Goal: Task Accomplishment & Management: Use online tool/utility

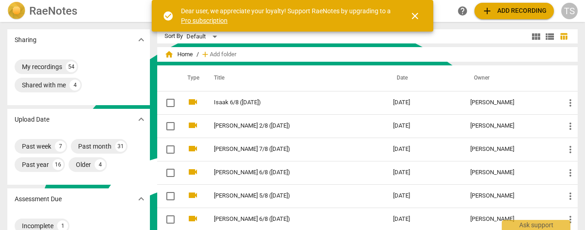
click at [501, 12] on span "add Add recording" at bounding box center [513, 10] width 65 height 11
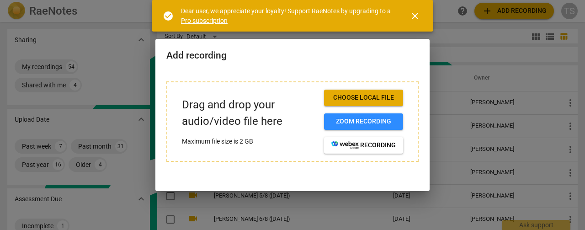
click at [375, 99] on span "Choose local file" at bounding box center [363, 97] width 64 height 9
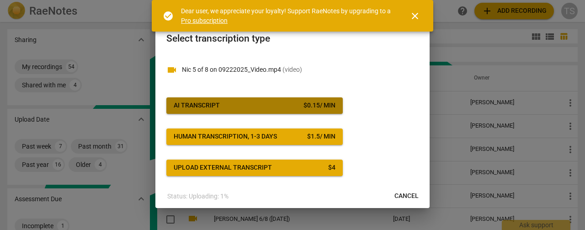
click at [287, 109] on span "AI Transcript $ 0.15 / min" at bounding box center [255, 105] width 162 height 9
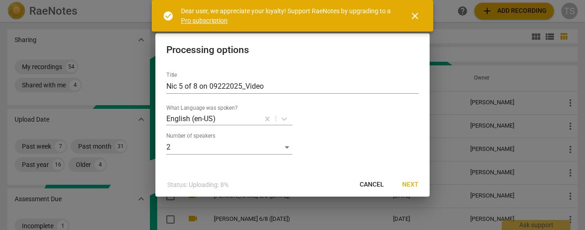
click at [419, 190] on button "Next" at bounding box center [410, 184] width 31 height 16
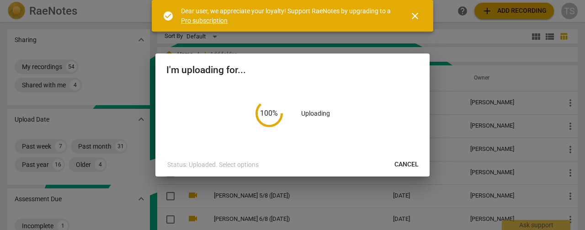
click at [416, 14] on span "close" at bounding box center [414, 16] width 11 height 11
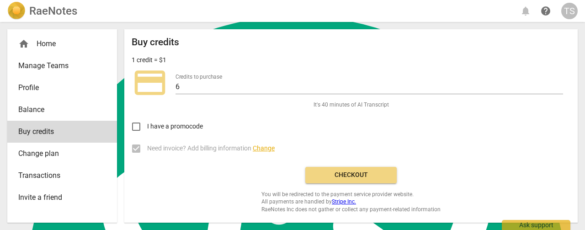
click at [336, 174] on span "Checkout" at bounding box center [350, 174] width 77 height 9
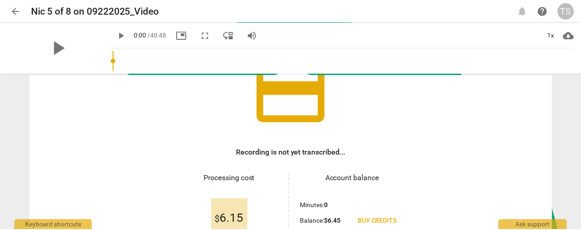
scroll to position [182, 0]
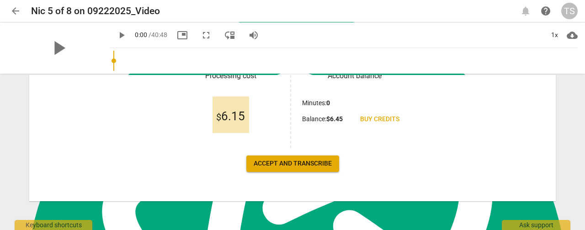
click at [292, 162] on span "Accept and transcribe" at bounding box center [292, 163] width 78 height 9
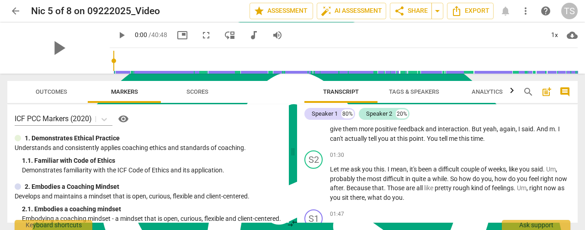
scroll to position [0, 0]
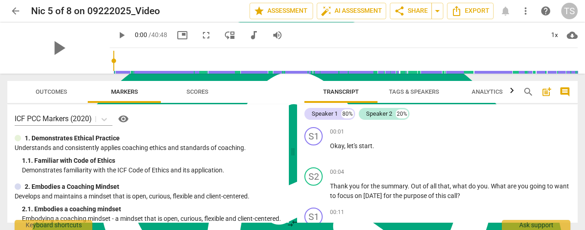
click at [412, 92] on span "Tags & Speakers" at bounding box center [414, 91] width 50 height 7
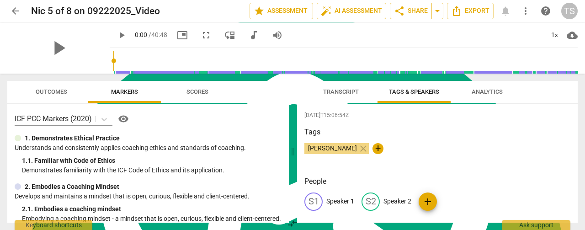
click at [341, 200] on p "Speaker 1" at bounding box center [340, 201] width 28 height 10
type textarea "Speaker 1"
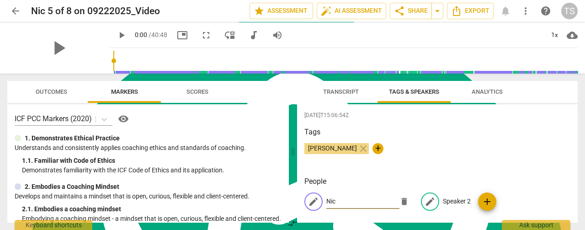
type input "Nic"
click at [455, 200] on p "Speaker 2" at bounding box center [457, 201] width 28 height 10
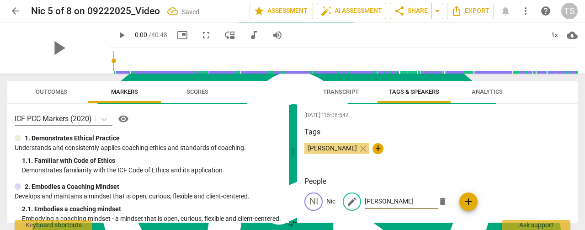
type input "Tim"
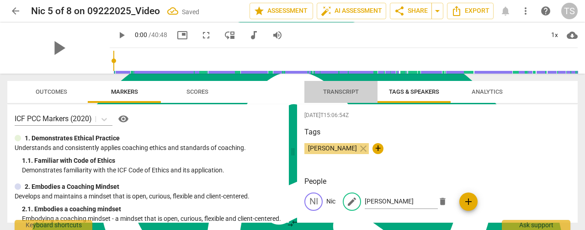
click at [333, 92] on span "Transcript" at bounding box center [341, 91] width 36 height 7
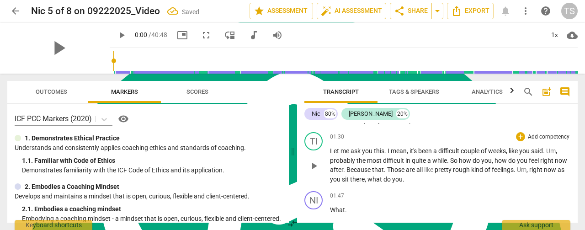
scroll to position [228, 0]
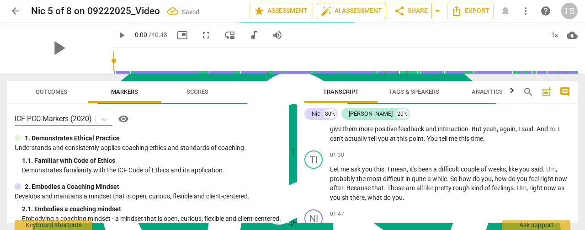
click at [342, 11] on span "auto_fix_high AI Assessment" at bounding box center [351, 10] width 61 height 11
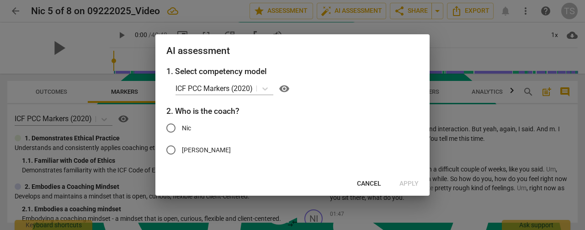
click at [173, 148] on input "Tim" at bounding box center [171, 150] width 22 height 22
radio input "true"
click at [414, 186] on span "Apply" at bounding box center [408, 183] width 19 height 9
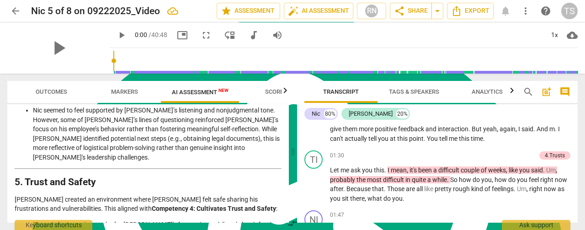
scroll to position [1591, 0]
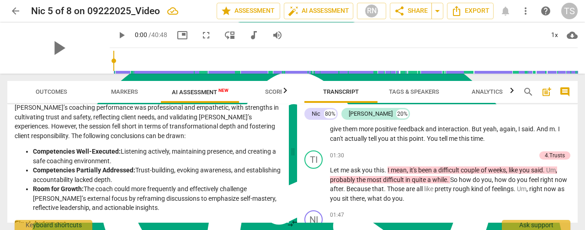
drag, startPoint x: 287, startPoint y: 218, endPoint x: 287, endPoint y: 208, distance: 10.0
click at [287, 208] on div "Outcomes Markers AI Assessment New Scores Disclaimer: AI can make mistakes. Con…" at bounding box center [292, 152] width 585 height 156
drag, startPoint x: 287, startPoint y: 219, endPoint x: 285, endPoint y: 190, distance: 28.4
click at [286, 191] on div "Outcomes Markers AI Assessment New Scores Disclaimer: AI can make mistakes. Con…" at bounding box center [292, 152] width 585 height 156
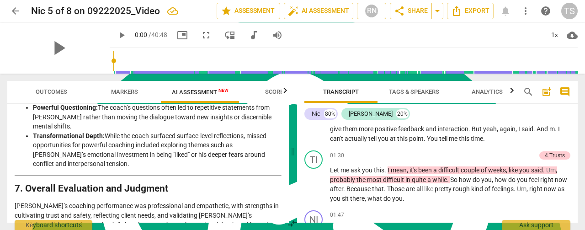
scroll to position [1488, 0]
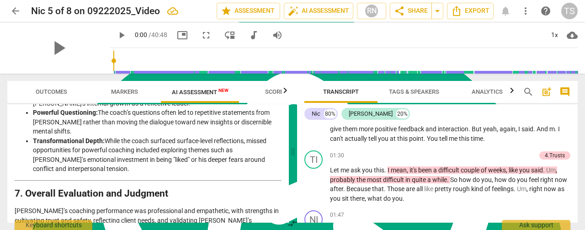
click at [289, 137] on div "Outcomes Markers AI Assessment New Scores Disclaimer: AI can make mistakes. Con…" at bounding box center [146, 152] width 292 height 156
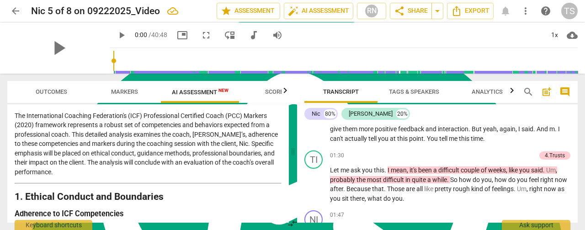
scroll to position [37, 0]
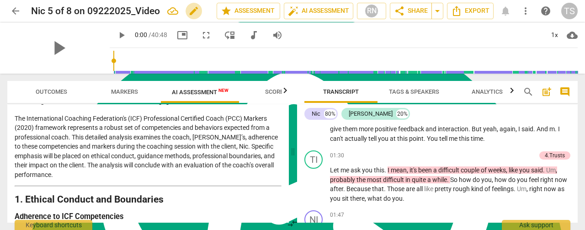
click at [189, 11] on span "edit" at bounding box center [193, 10] width 11 height 11
click at [163, 11] on input "Nic 5 of 8 on 09222025_Video" at bounding box center [103, 10] width 145 height 17
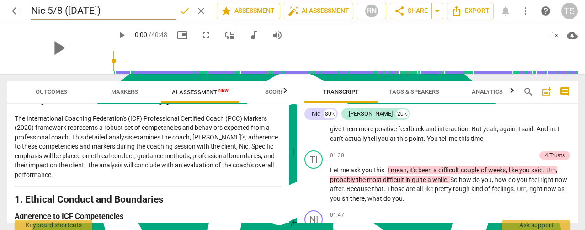
type input "Nic 5/8 (9/22/25)"
click at [186, 10] on span "done" at bounding box center [184, 10] width 11 height 11
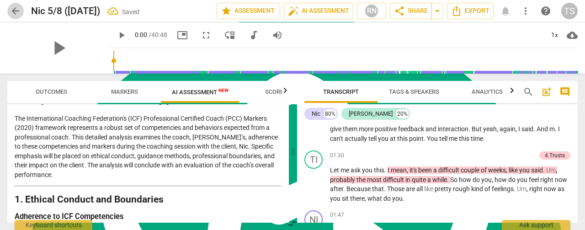
click at [14, 14] on span "arrow_back" at bounding box center [15, 10] width 11 height 11
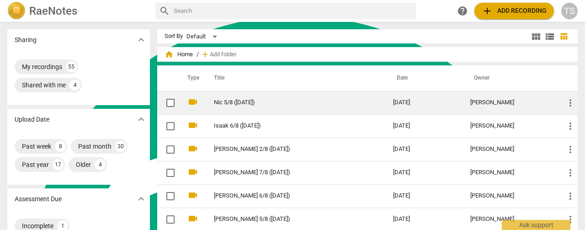
click at [226, 102] on link "Nic 5/8 (9/22/25)" at bounding box center [287, 102] width 146 height 7
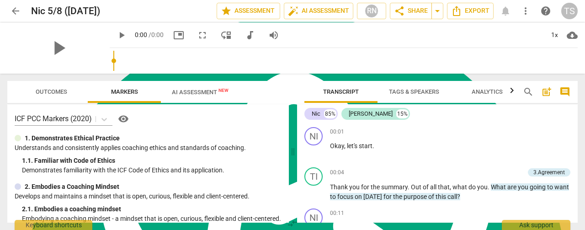
click at [191, 41] on div "play_arrow 0:00 / 0:00 picture_in_picture fullscreen move_down audiotrack volum…" at bounding box center [198, 35] width 176 height 16
click at [189, 93] on span "AI Assessment New" at bounding box center [200, 92] width 57 height 7
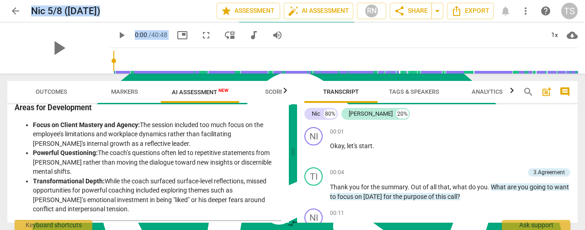
scroll to position [1591, 0]
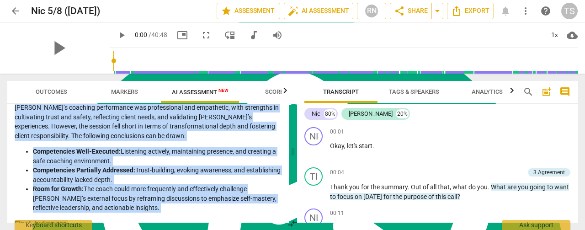
drag, startPoint x: 15, startPoint y: 132, endPoint x: 151, endPoint y: 209, distance: 156.2
copy div "Analysis of the Coach’s Approach The International Coaching Federation's (ICF) …"
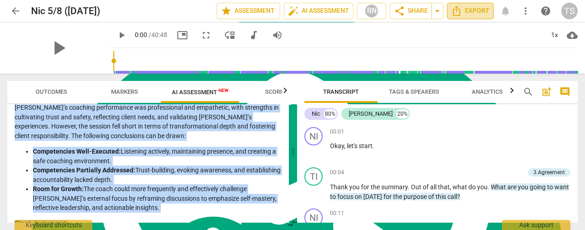
click at [455, 14] on icon "Export" at bounding box center [456, 10] width 11 height 11
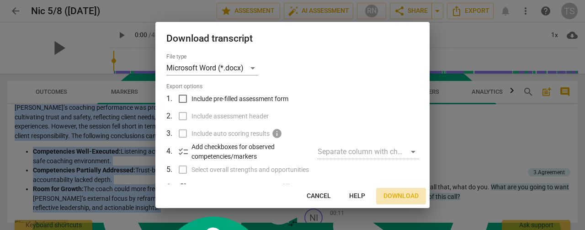
click at [399, 197] on span "Download" at bounding box center [400, 195] width 35 height 9
